Goal: Task Accomplishment & Management: Manage account settings

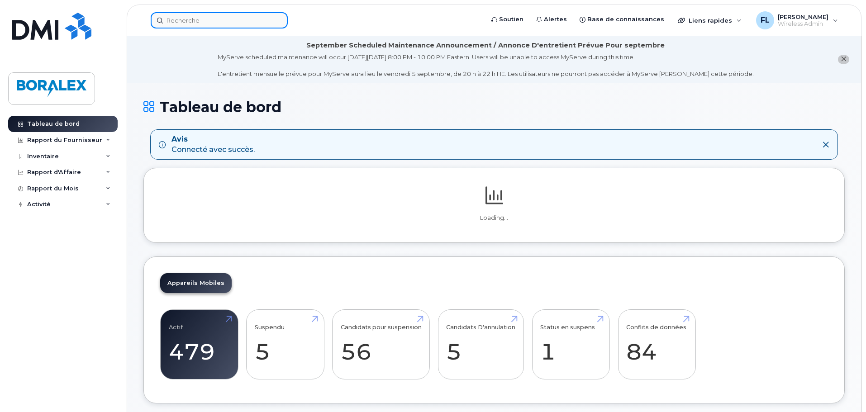
click at [198, 26] on input at bounding box center [219, 20] width 137 height 16
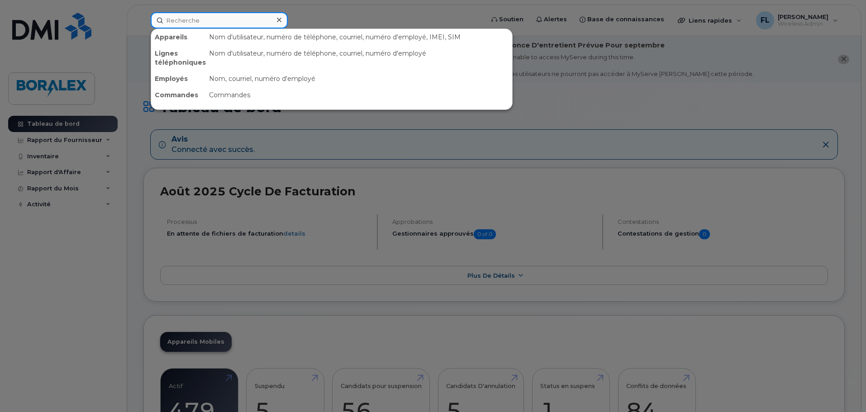
paste input "[PHONE_NUMBER]"
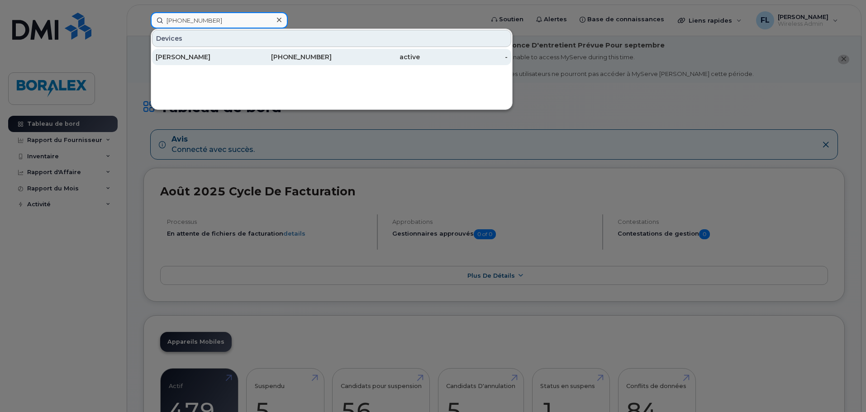
type input "[PHONE_NUMBER]"
click at [243, 55] on div "[PERSON_NAME]" at bounding box center [200, 57] width 88 height 9
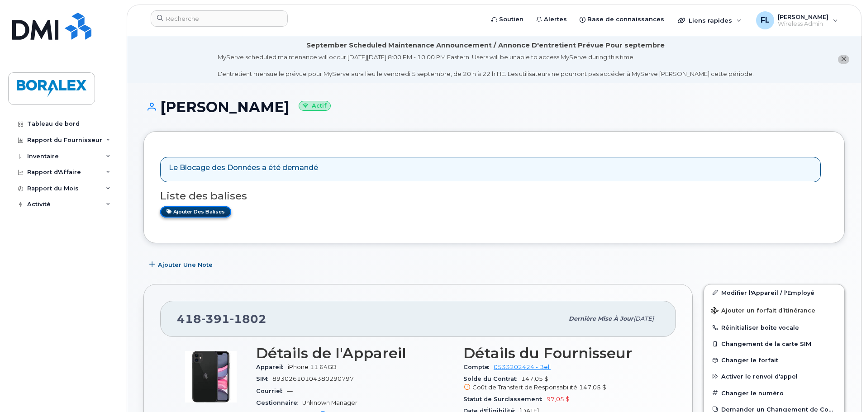
click at [190, 212] on link "Ajouter des balises" at bounding box center [195, 211] width 71 height 11
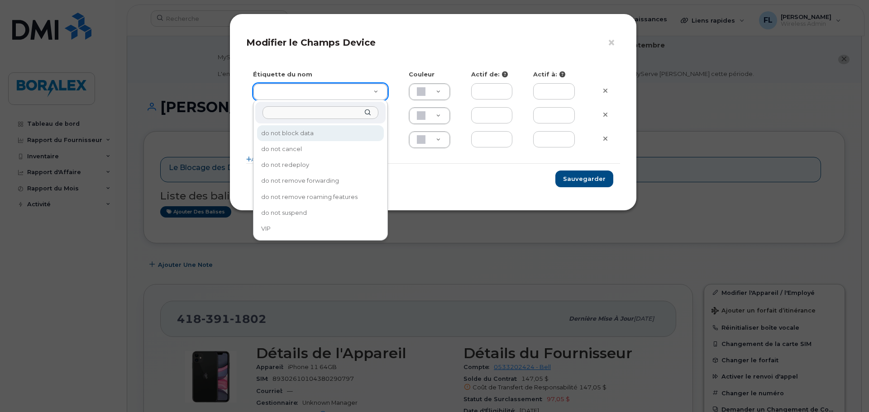
type input "do not block data"
type input "F8C6C8"
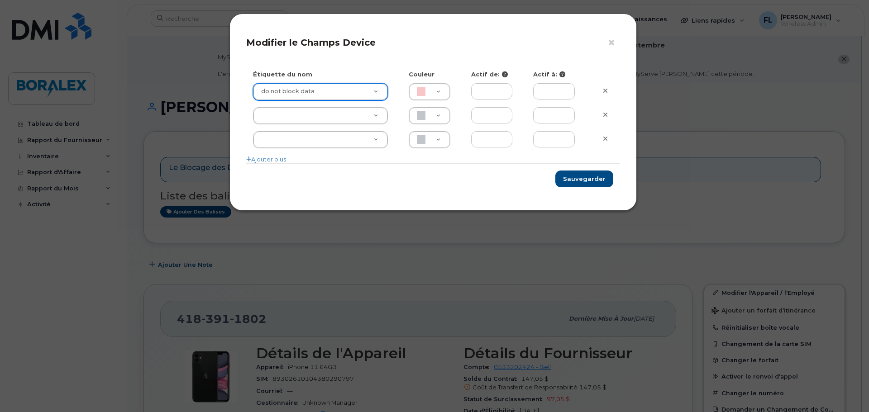
click at [510, 82] on div "Étiquette du nom Couleur Actif de: Actif à: do not block data do not block data…" at bounding box center [433, 116] width 374 height 93
click at [503, 87] on input "text" at bounding box center [492, 91] width 42 height 16
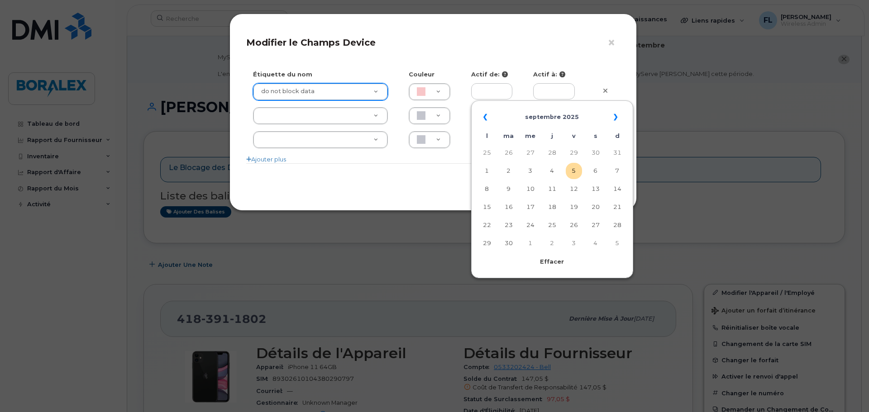
click at [570, 173] on td "5" at bounding box center [574, 171] width 16 height 16
type input "[DATE]"
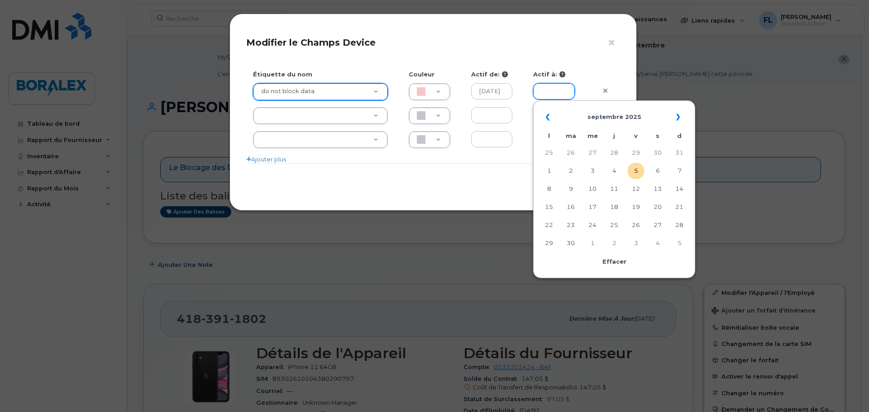
click at [566, 95] on input "text" at bounding box center [554, 91] width 42 height 16
click at [676, 119] on th "»" at bounding box center [679, 117] width 16 height 22
click at [554, 171] on td "6" at bounding box center [549, 171] width 16 height 16
type input "[DATE]"
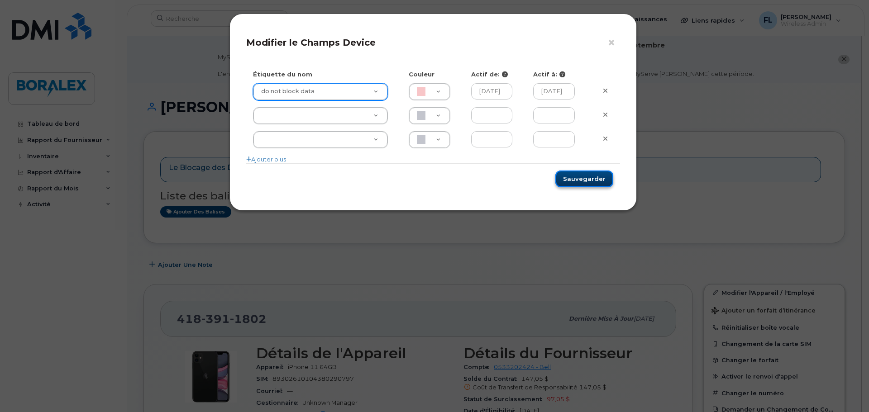
click at [596, 178] on button "Sauvegarder" at bounding box center [584, 179] width 58 height 17
